Goal: Transaction & Acquisition: Obtain resource

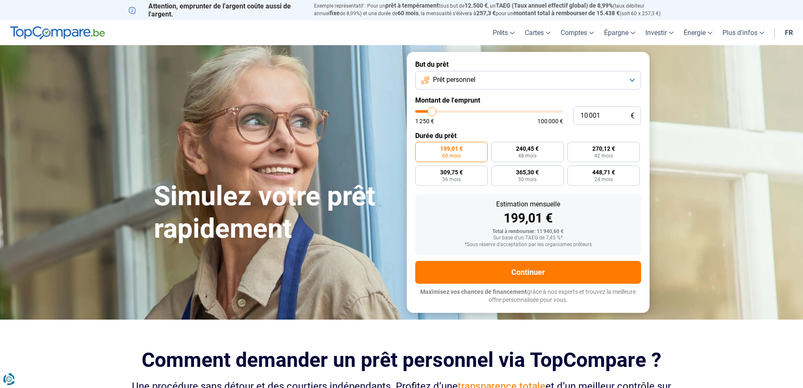
click at [459, 81] on span "Prêt personnel" at bounding box center [454, 79] width 43 height 9
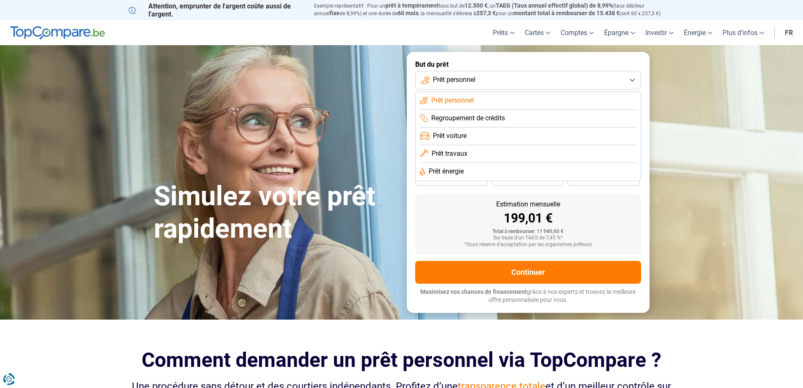
click at [467, 77] on span "Prêt personnel" at bounding box center [454, 79] width 43 height 9
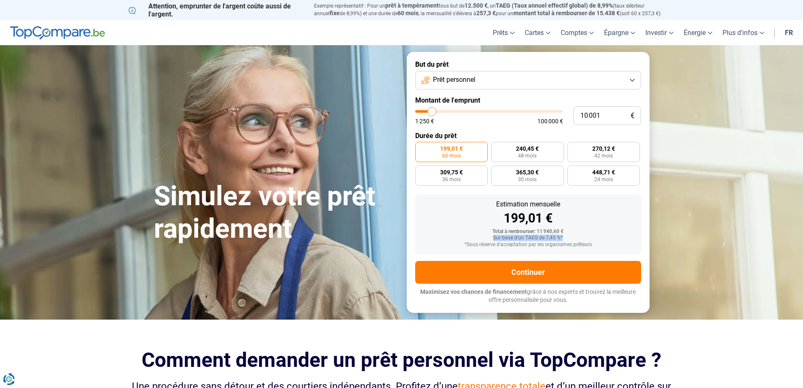
drag, startPoint x: 526, startPoint y: 235, endPoint x: 492, endPoint y: 237, distance: 34.2
click at [492, 237] on div "Sur base d'un TAEG de 7,45 %*" at bounding box center [528, 238] width 213 height 6
click at [462, 216] on div "199,01 €" at bounding box center [528, 218] width 213 height 13
drag, startPoint x: 613, startPoint y: 117, endPoint x: 517, endPoint y: 119, distance: 95.7
click at [517, 119] on div "10 001 € 1 250 € 100 000 €" at bounding box center [528, 115] width 226 height 19
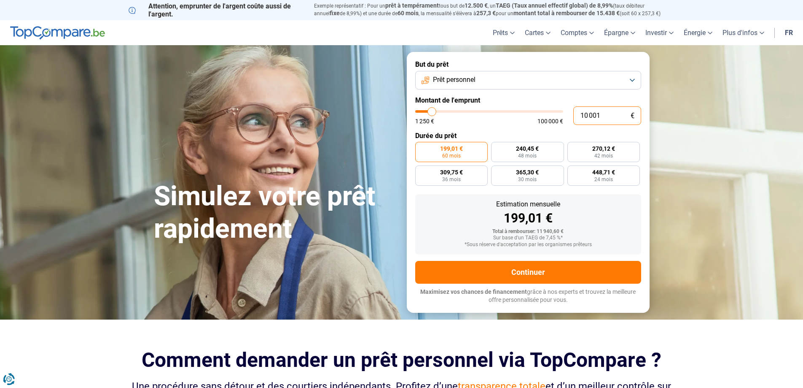
type input "5"
type input "1250"
type input "50"
type input "1250"
type input "500"
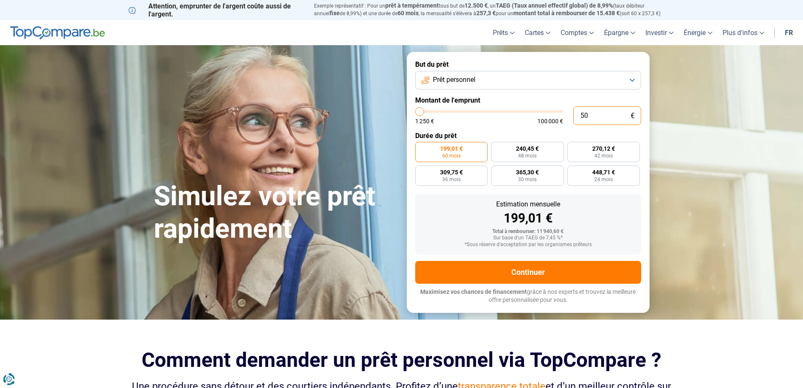
type input "1250"
type input "5 000"
type input "5000"
type input "5 000"
radio input "true"
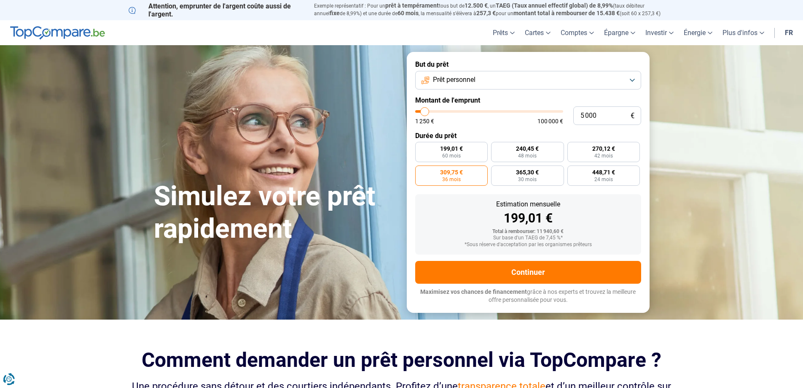
click at [438, 221] on div "Estimation mensuelle 199,01 € Total à rembourser: 11 940,60 € Sur base d'un TAE…" at bounding box center [528, 224] width 226 height 60
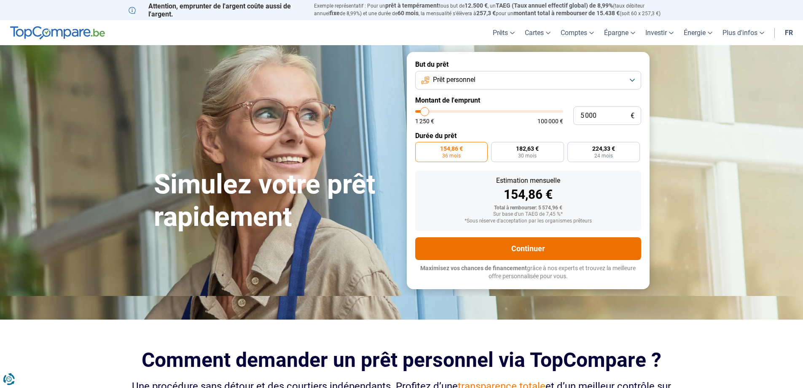
click at [539, 247] on button "Continuer" at bounding box center [528, 248] width 226 height 23
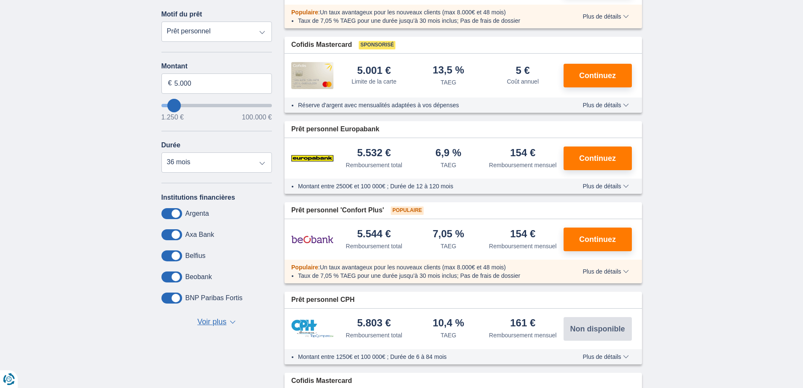
scroll to position [84, 0]
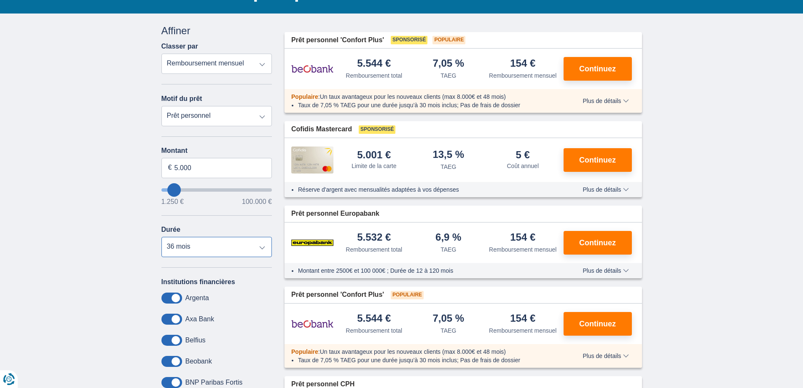
click at [186, 243] on select "12 mois 18 mois 24 mois 30 mois 36 mois" at bounding box center [217, 247] width 111 height 20
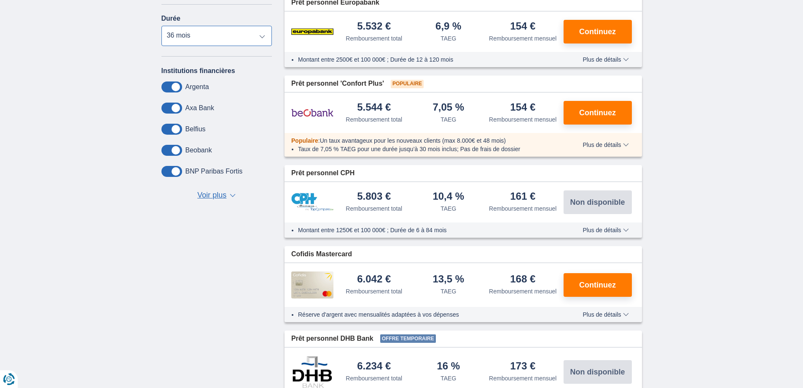
scroll to position [169, 0]
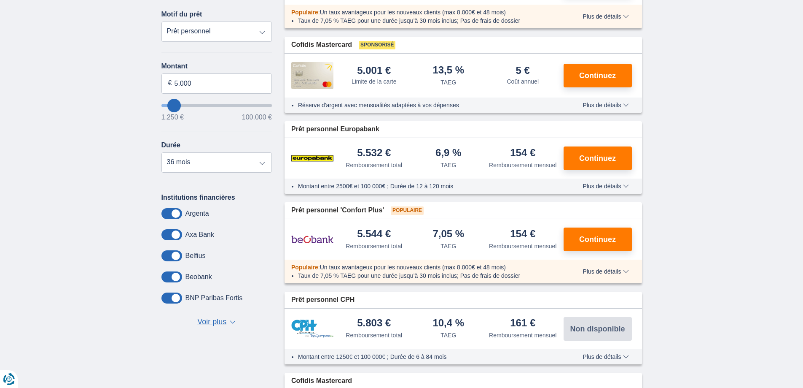
drag, startPoint x: 536, startPoint y: 151, endPoint x: 506, endPoint y: 147, distance: 30.2
click at [506, 148] on div "154 € Remboursement mensuel" at bounding box center [523, 159] width 75 height 22
click at [552, 125] on div "Prêt personnel Europabank" at bounding box center [464, 129] width 358 height 16
click at [617, 188] on span "Plus de détails" at bounding box center [606, 186] width 46 height 6
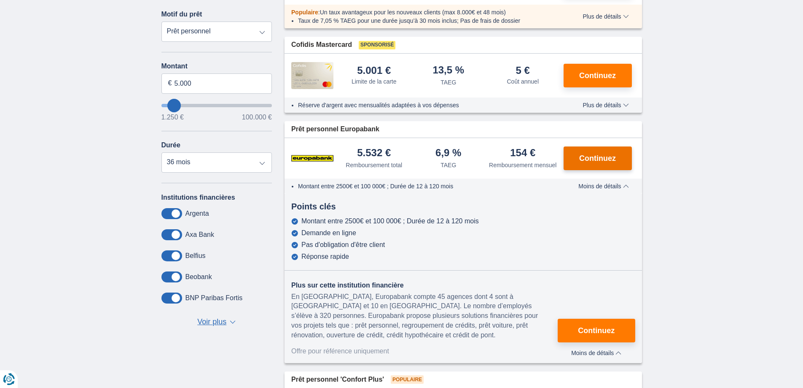
click at [606, 158] on span "Continuez" at bounding box center [597, 158] width 37 height 8
